Goal: Task Accomplishment & Management: Complete application form

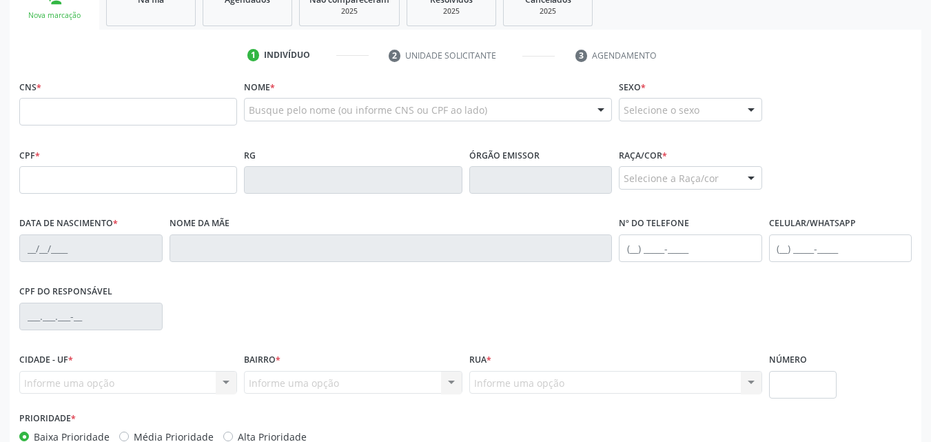
scroll to position [243, 0]
paste input "702 6087 4083 1642"
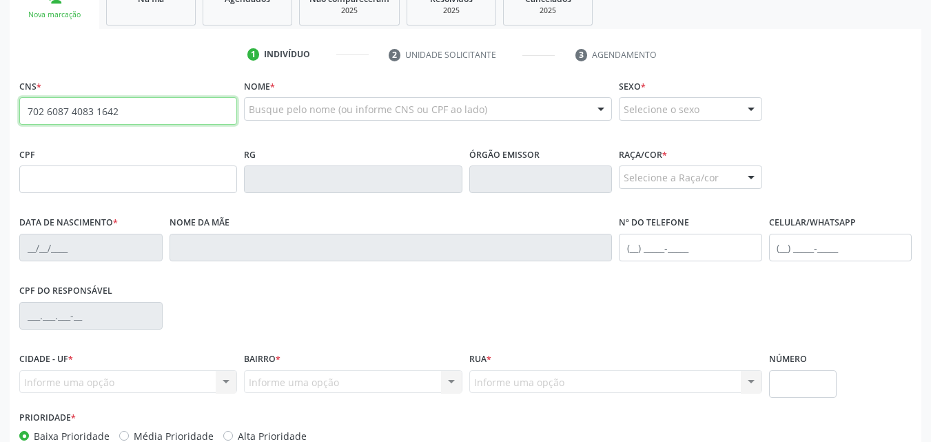
type input "702 6087 4083 1642"
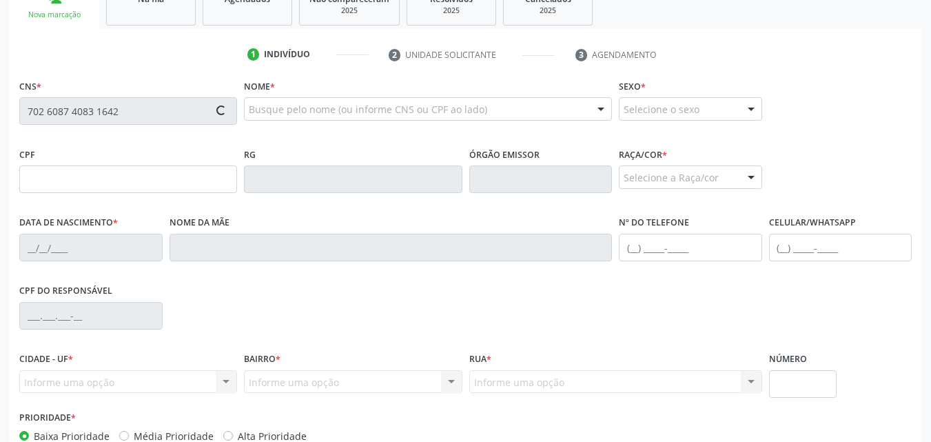
type input "141.786.704-33"
type input "[DATE]"
type input "[PERSON_NAME]"
type input "[PHONE_NUMBER]"
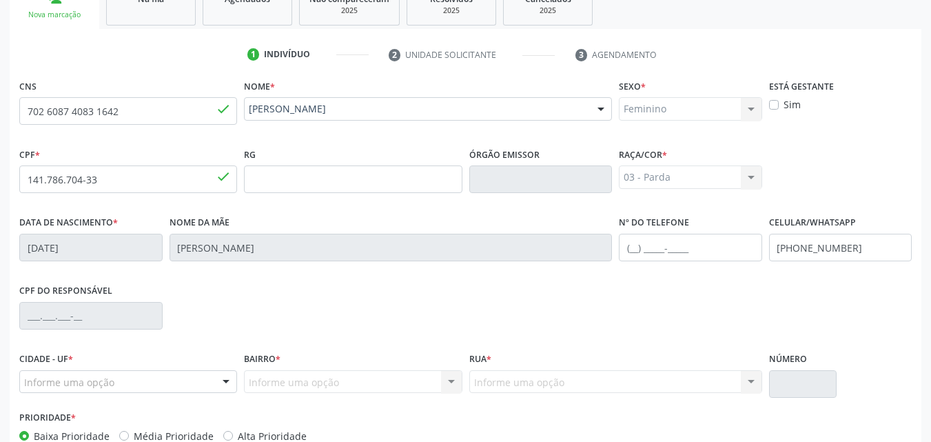
scroll to position [325, 0]
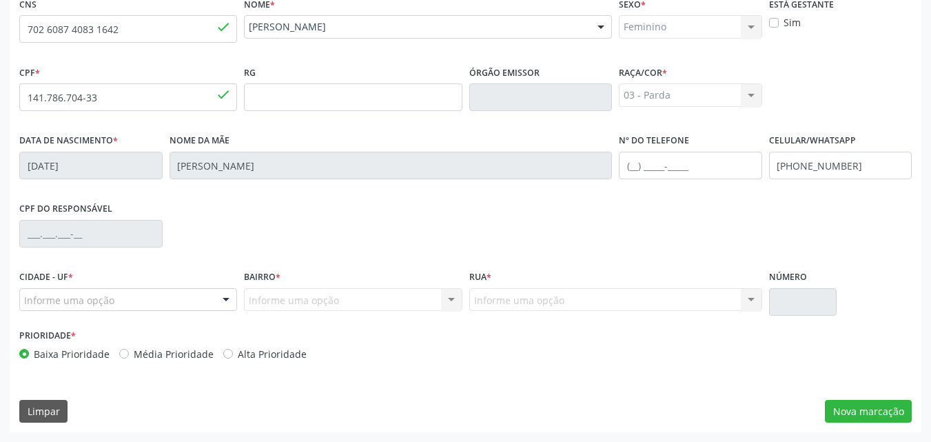
click at [482, 306] on div "Informe uma opção Nenhum resultado encontrado para: " " Nenhuma opção encontrad…" at bounding box center [616, 299] width 293 height 23
click at [758, 295] on div "Informe uma opção Nenhum resultado encontrado para: " " Nenhuma opção encontrad…" at bounding box center [616, 299] width 293 height 23
click at [883, 406] on button "Nova marcação" at bounding box center [868, 411] width 87 height 23
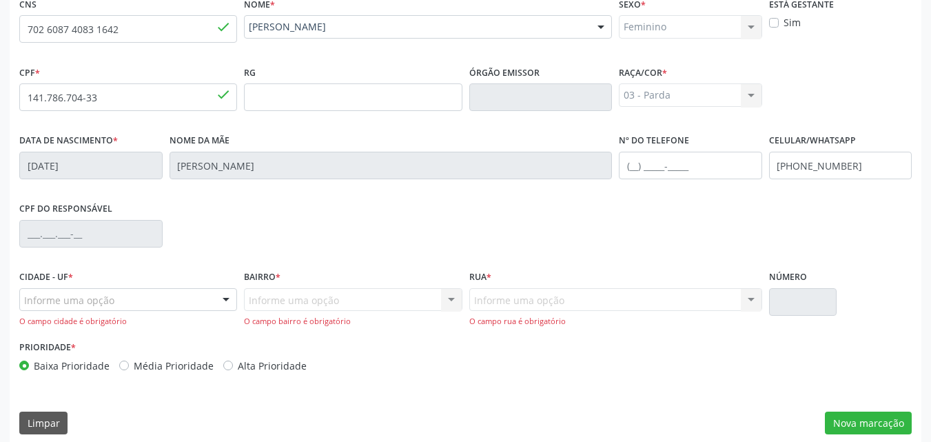
click at [414, 319] on div "O campo bairro é obrigatório" at bounding box center [353, 322] width 218 height 12
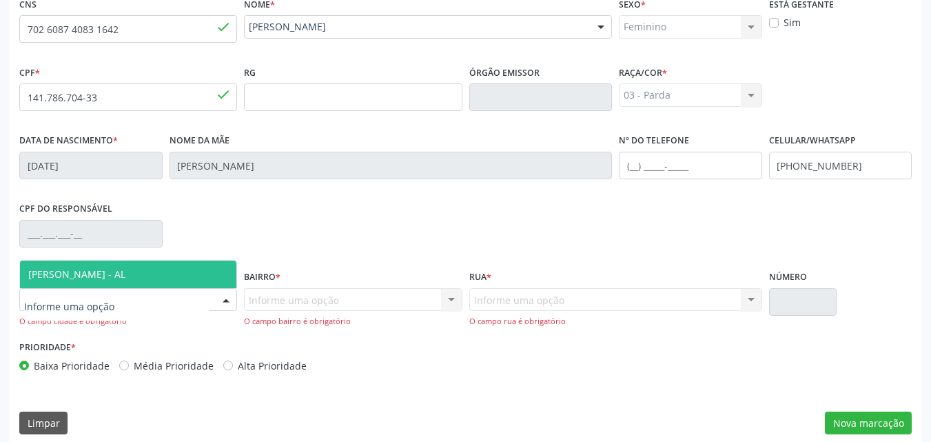
click at [234, 292] on div at bounding box center [226, 300] width 21 height 23
click at [216, 273] on span "[PERSON_NAME] - AL" at bounding box center [128, 275] width 216 height 28
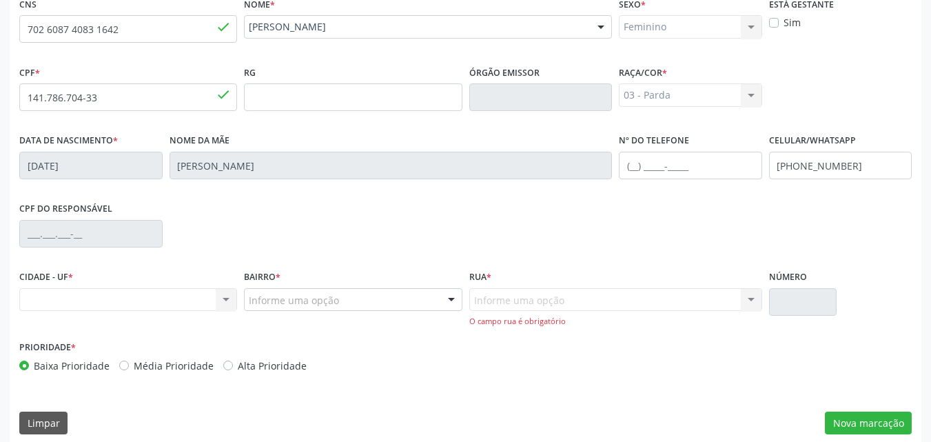
click at [203, 299] on div "Nenhum resultado encontrado para: " " Não há nenhuma opção para ser exibida." at bounding box center [128, 299] width 218 height 23
click at [220, 303] on div "Nenhum resultado encontrado para: " " Não há nenhuma opção para ser exibida." at bounding box center [128, 299] width 218 height 23
click at [221, 294] on div "Nenhum resultado encontrado para: " " Não há nenhuma opção para ser exibida." at bounding box center [128, 299] width 218 height 23
click at [163, 285] on div "CIDADE - UF * Nenhum resultado encontrado para: " " Não há nenhuma opção para s…" at bounding box center [128, 289] width 218 height 44
click at [165, 296] on div "Nenhum resultado encontrado para: " " Não há nenhuma opção para ser exibida." at bounding box center [128, 299] width 218 height 23
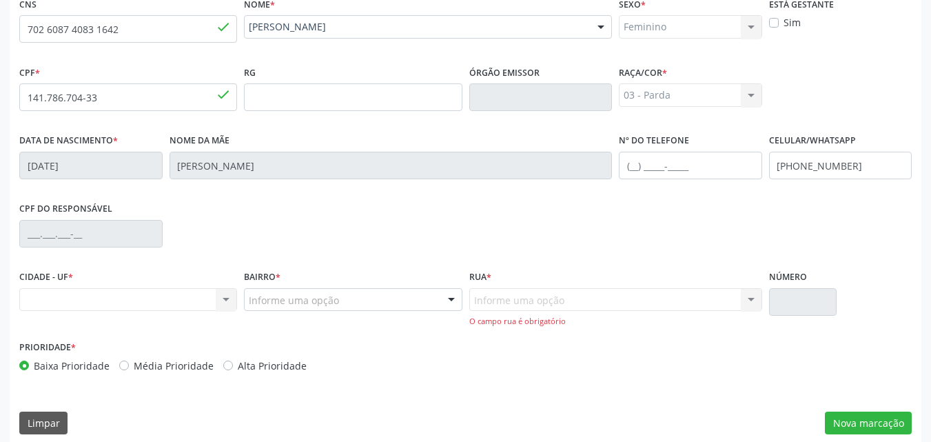
click at [165, 296] on div "Nenhum resultado encontrado para: " " Não há nenhuma opção para ser exibida." at bounding box center [128, 299] width 218 height 23
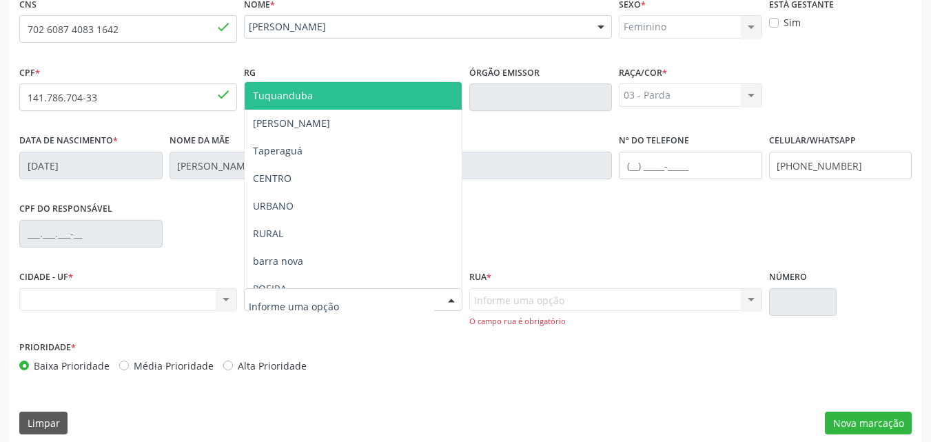
click at [451, 302] on div at bounding box center [451, 300] width 21 height 23
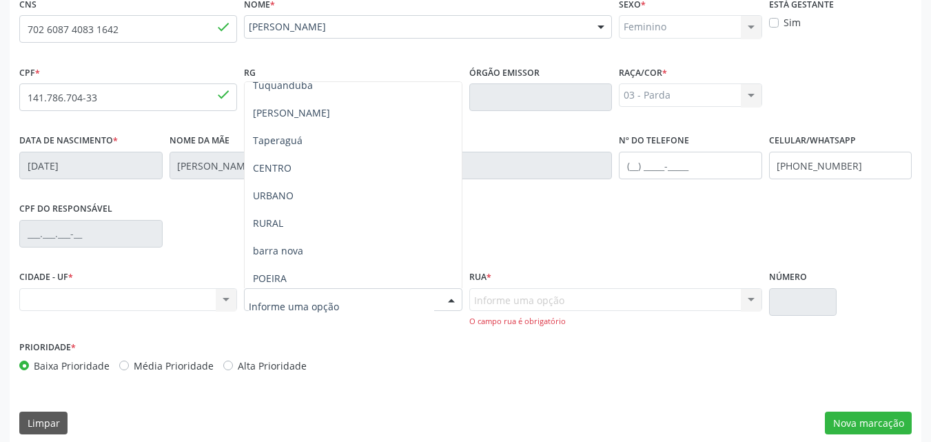
scroll to position [0, 0]
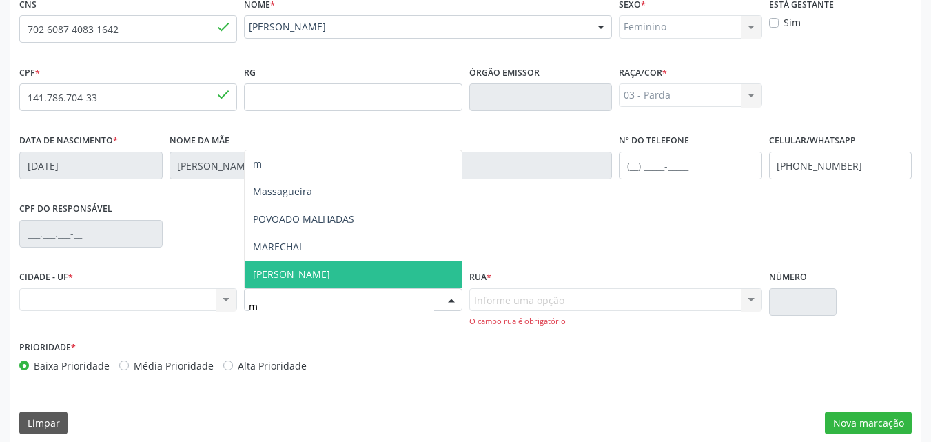
type input "ma"
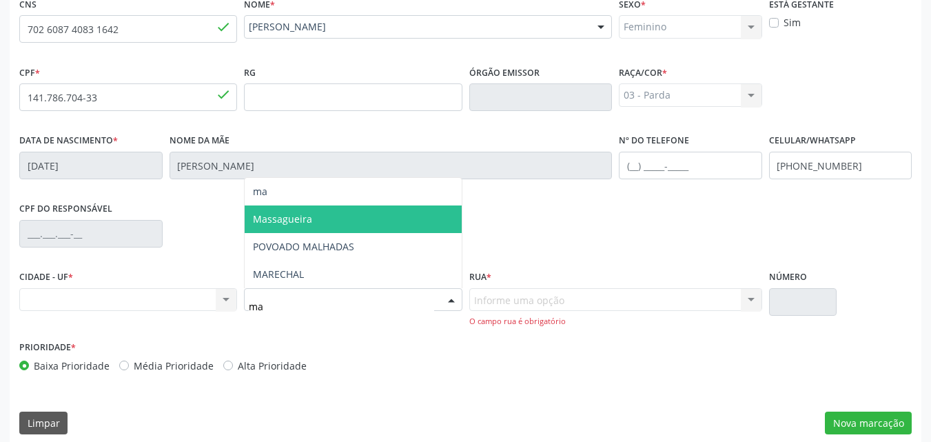
click at [353, 215] on span "Massagueira" at bounding box center [353, 219] width 216 height 28
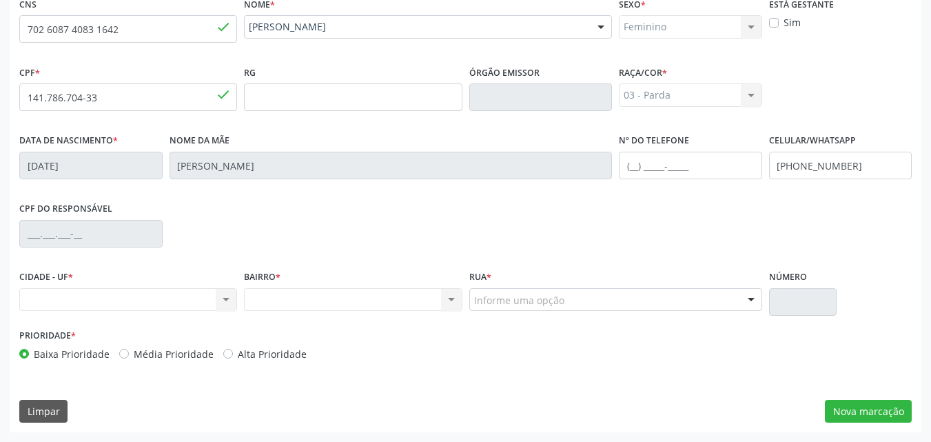
drag, startPoint x: 230, startPoint y: 309, endPoint x: 224, endPoint y: 302, distance: 8.8
click at [224, 302] on div "Nenhum resultado encontrado para: " " Não há nenhuma opção para ser exibida." at bounding box center [128, 299] width 218 height 23
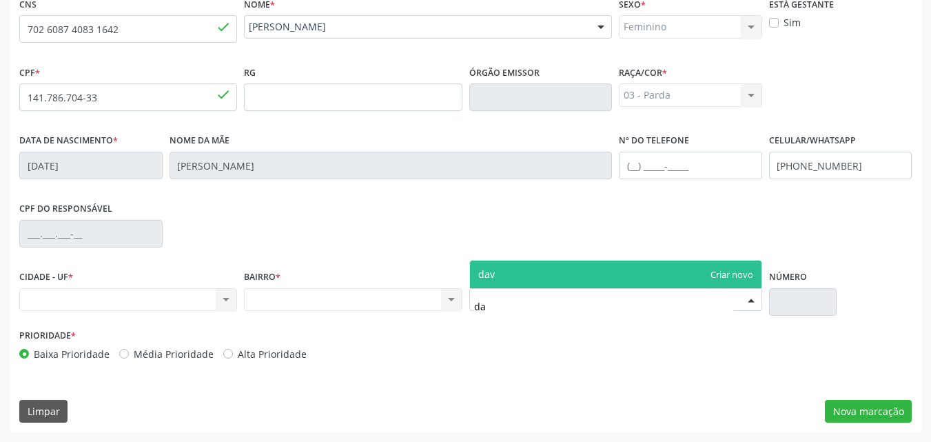
type input "d"
type input "J"
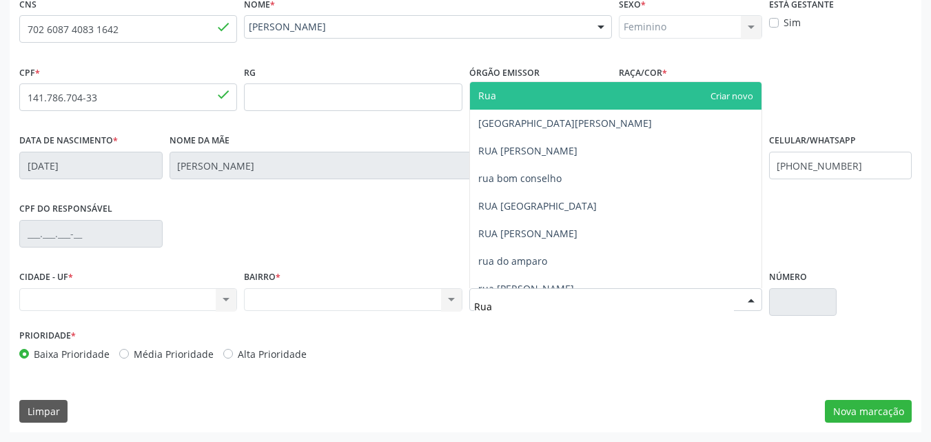
type input "Rua"
